Goal: Check status: Check status

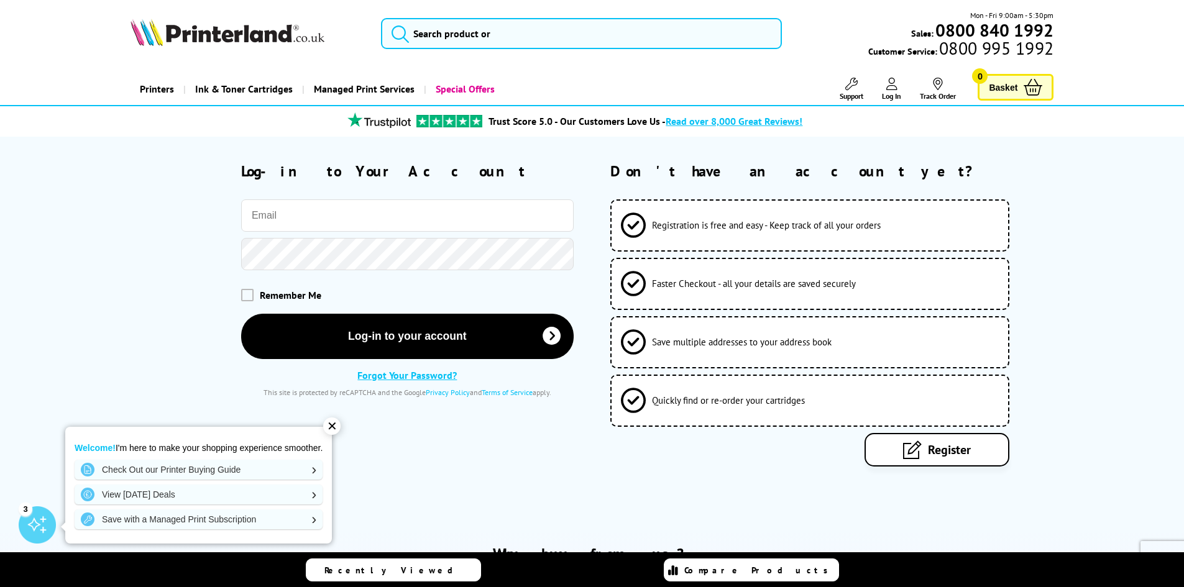
click at [315, 225] on input "email" at bounding box center [407, 216] width 333 height 32
click at [242, 298] on span at bounding box center [247, 295] width 12 height 12
click at [244, 291] on input "checkbox" at bounding box center [244, 291] width 0 height 0
click at [301, 219] on input "email" at bounding box center [407, 216] width 333 height 32
type input "[PERSON_NAME][EMAIL_ADDRESS][DOMAIN_NAME]"
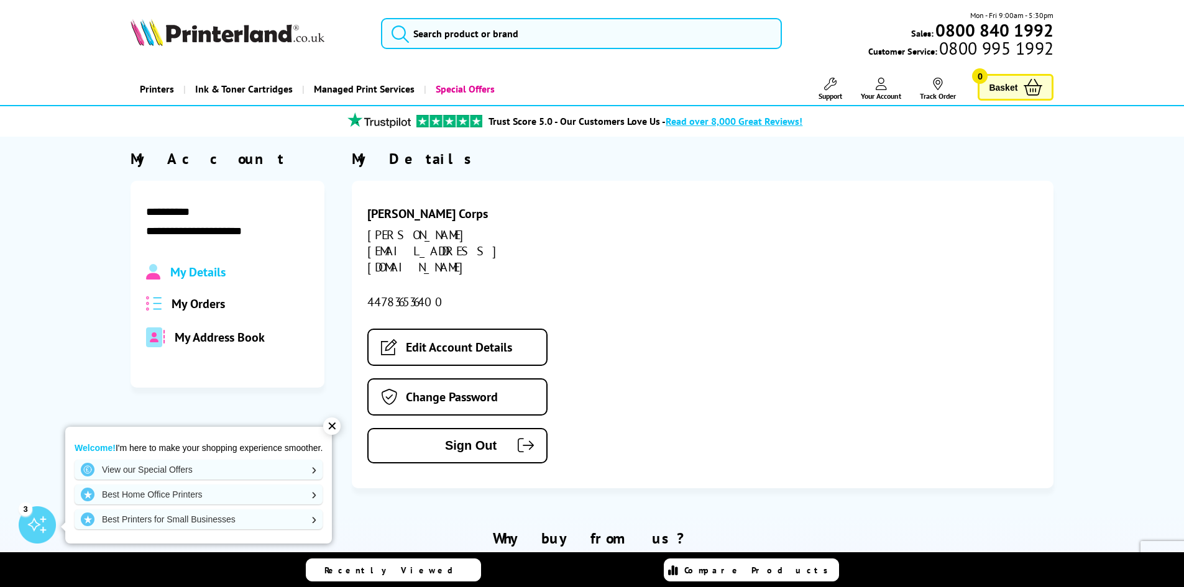
click at [195, 297] on span "My Orders" at bounding box center [198, 304] width 53 height 16
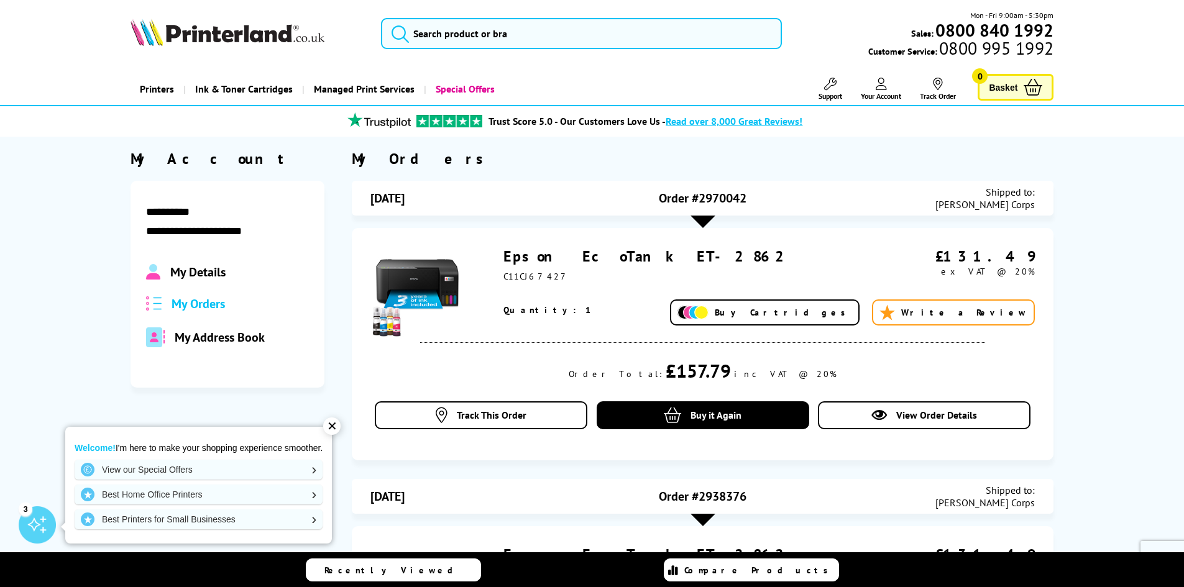
click at [601, 250] on link "Epson EcoTank ET-2862" at bounding box center [649, 256] width 290 height 19
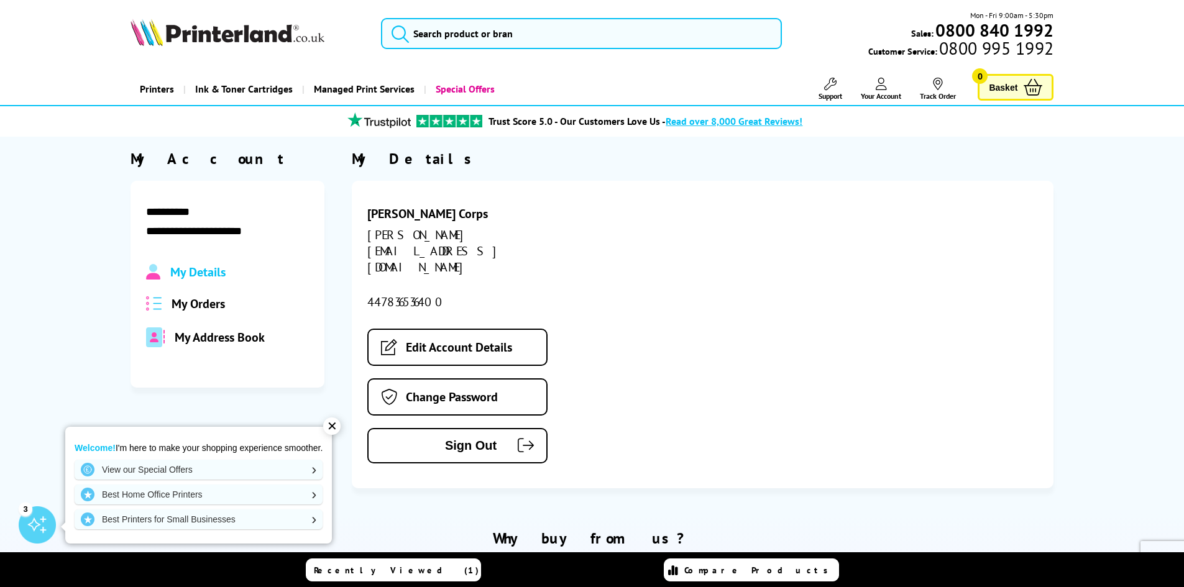
click at [195, 301] on span "My Orders" at bounding box center [198, 304] width 53 height 16
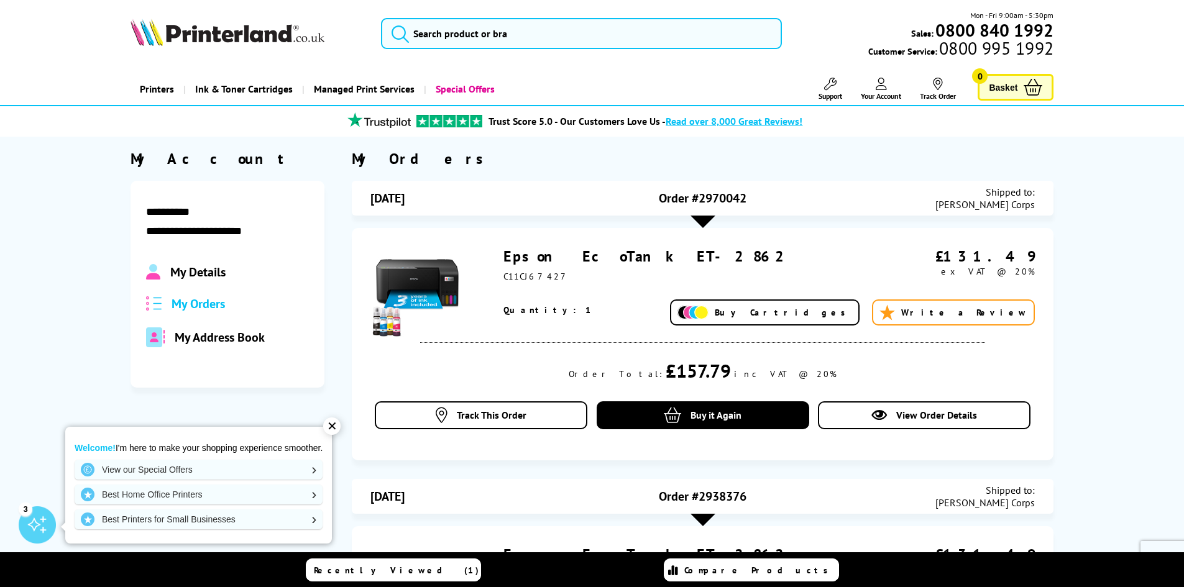
scroll to position [62, 0]
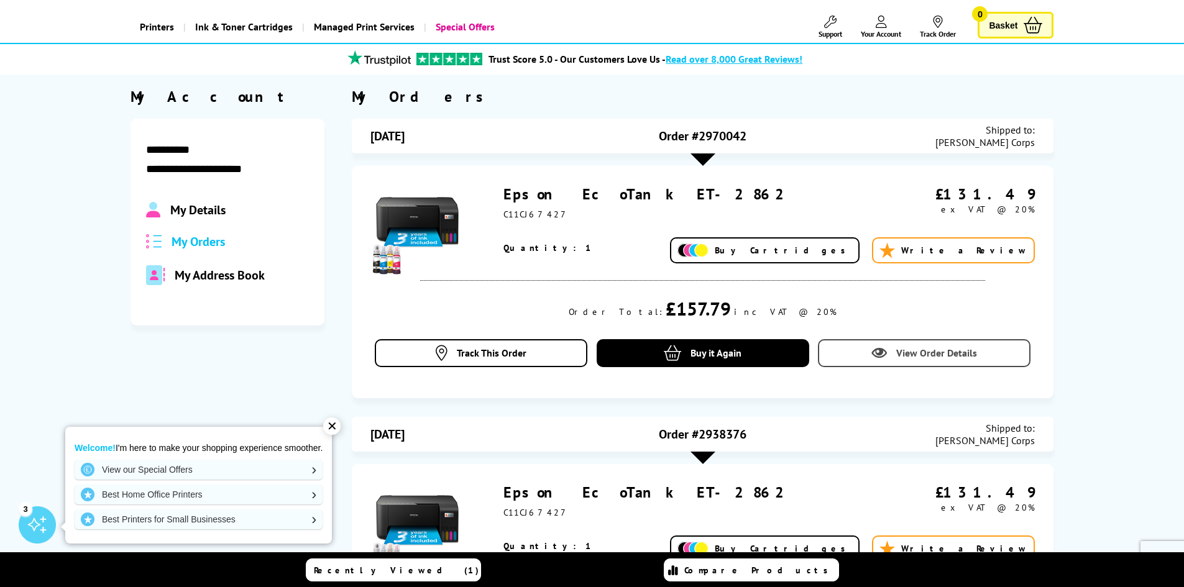
click at [925, 352] on span "View Order Details" at bounding box center [936, 353] width 81 height 12
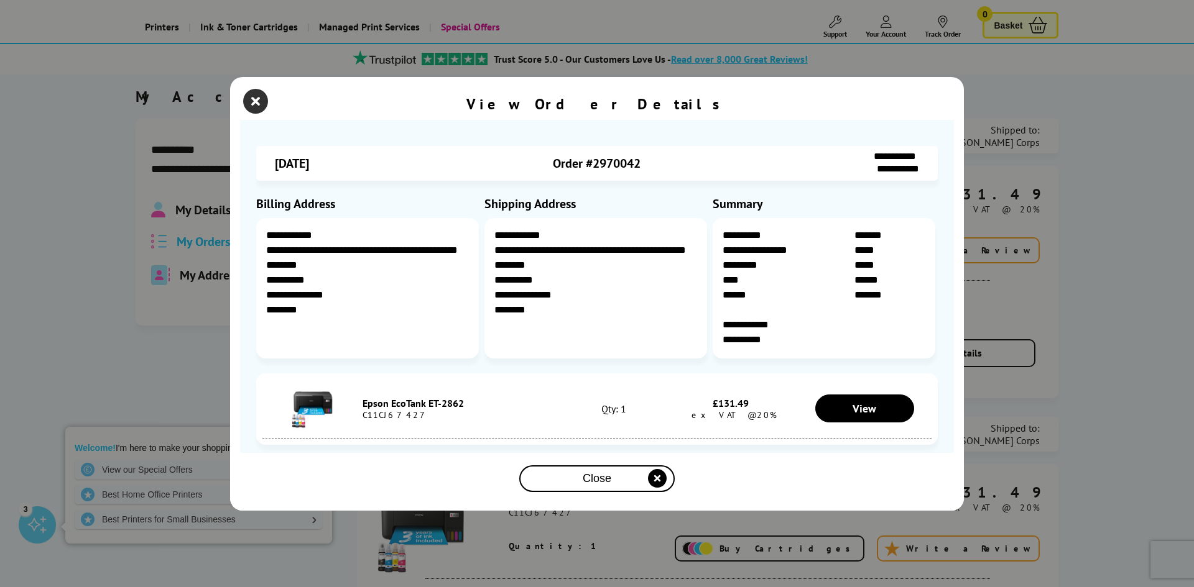
click at [261, 101] on icon "close modal" at bounding box center [255, 101] width 25 height 25
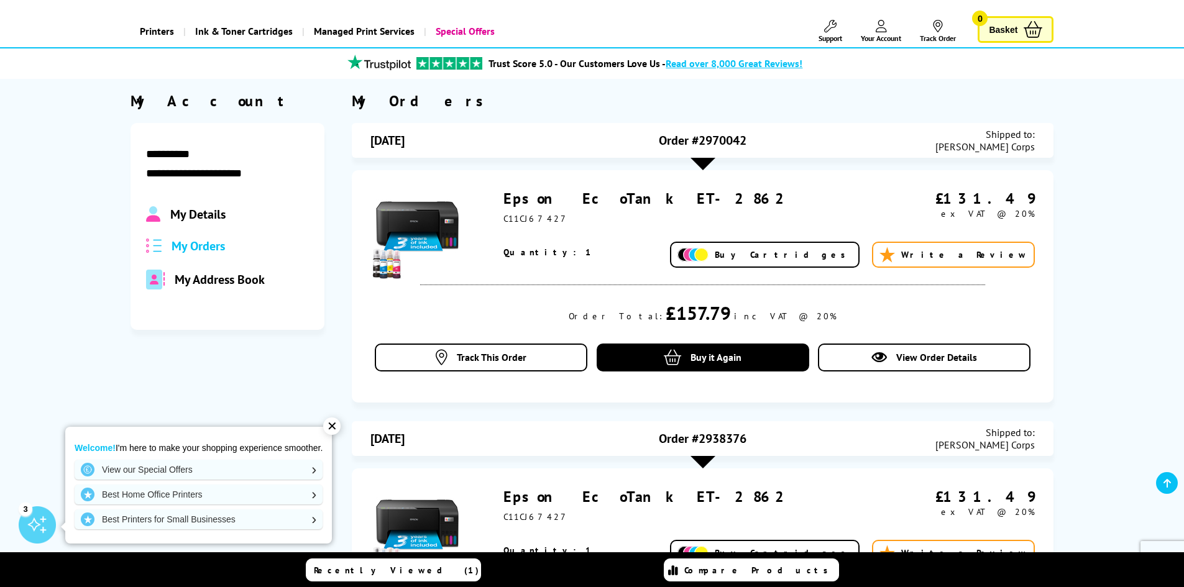
scroll to position [0, 0]
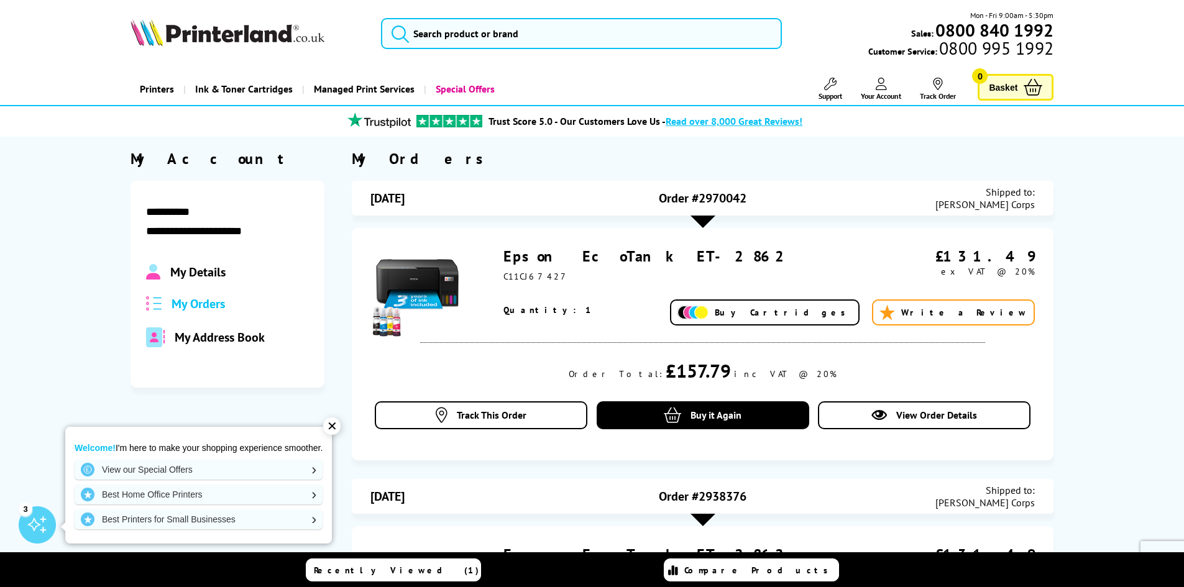
click at [701, 220] on div at bounding box center [703, 222] width 25 height 12
click at [407, 286] on img at bounding box center [416, 293] width 93 height 93
